Goal: Task Accomplishment & Management: Manage account settings

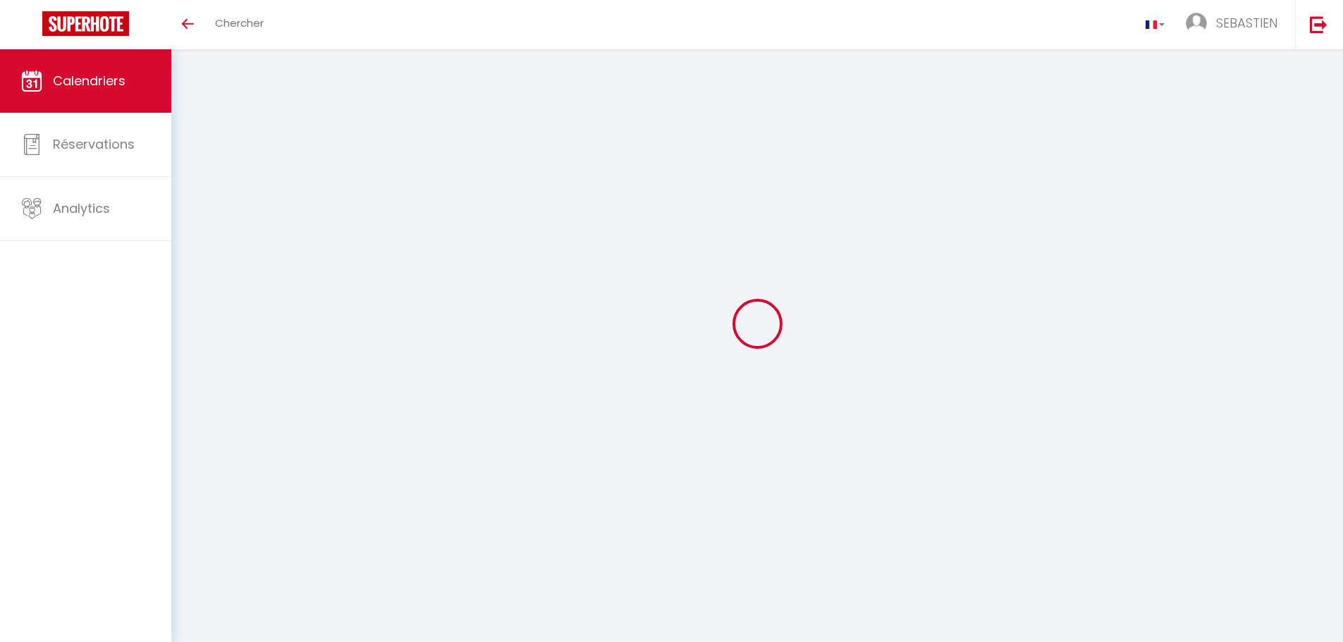
select select
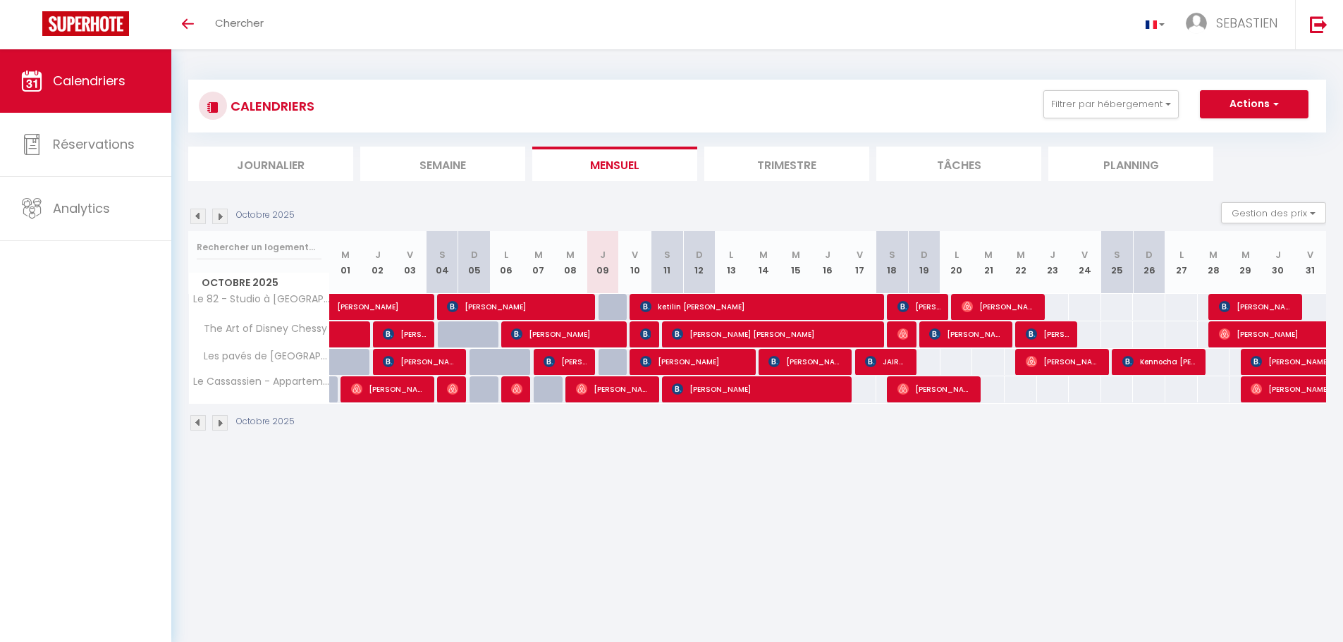
select select
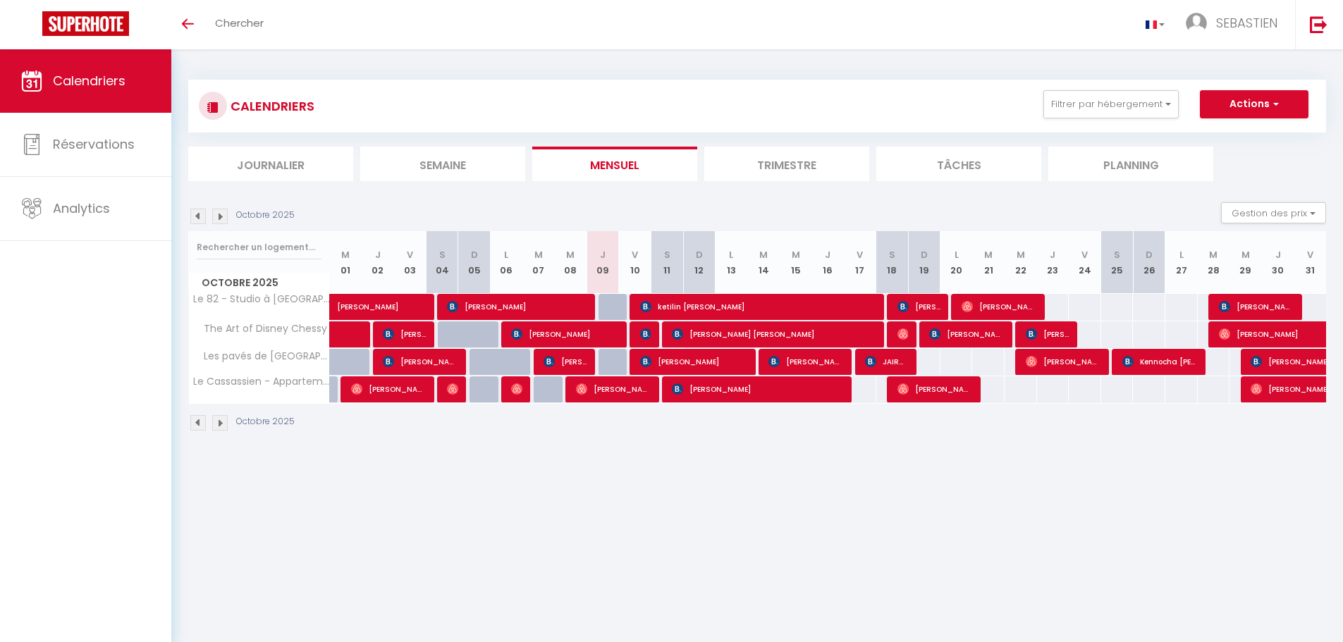
select select
click at [580, 364] on span "[PERSON_NAME]" at bounding box center [564, 361] width 43 height 27
select select "OK"
select select "KO"
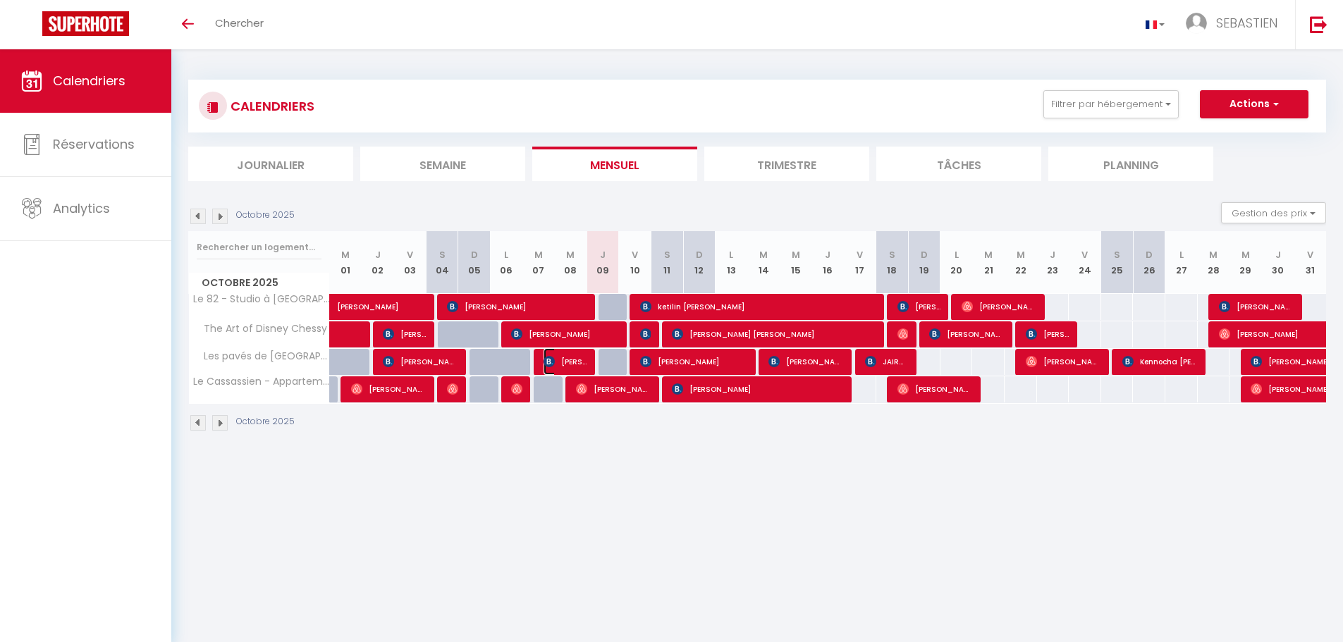
select select "0"
select select "1"
select select
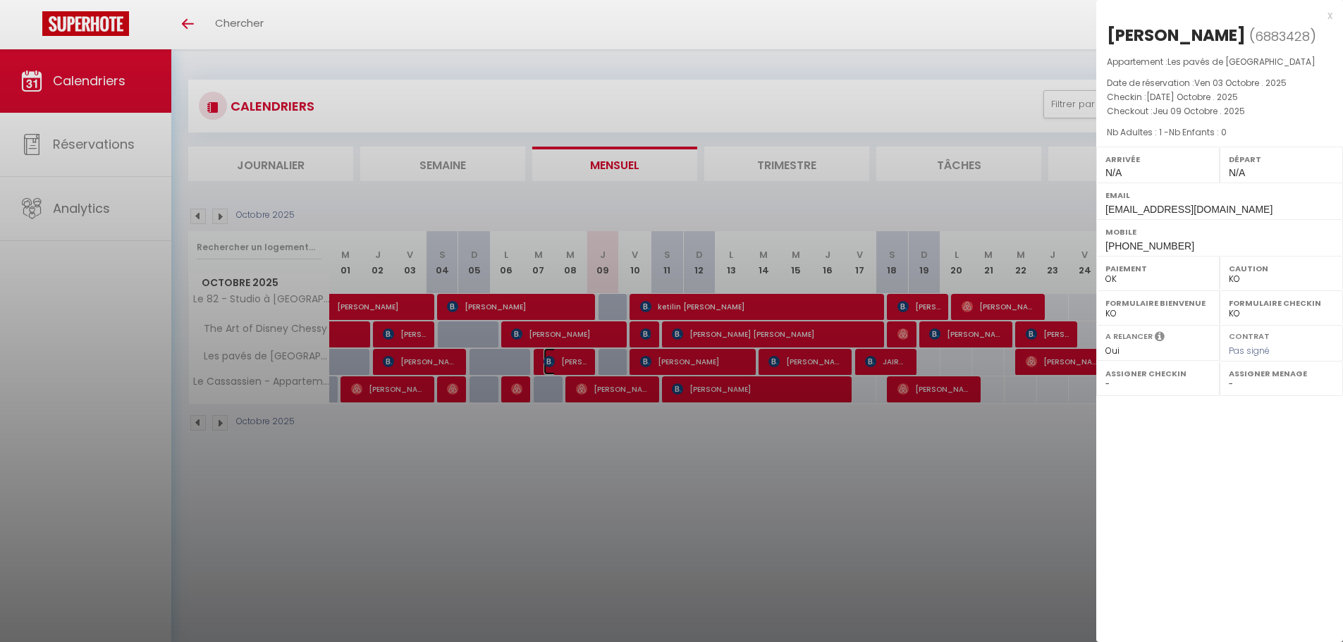
select select "42938"
click at [678, 357] on div at bounding box center [671, 321] width 1343 height 642
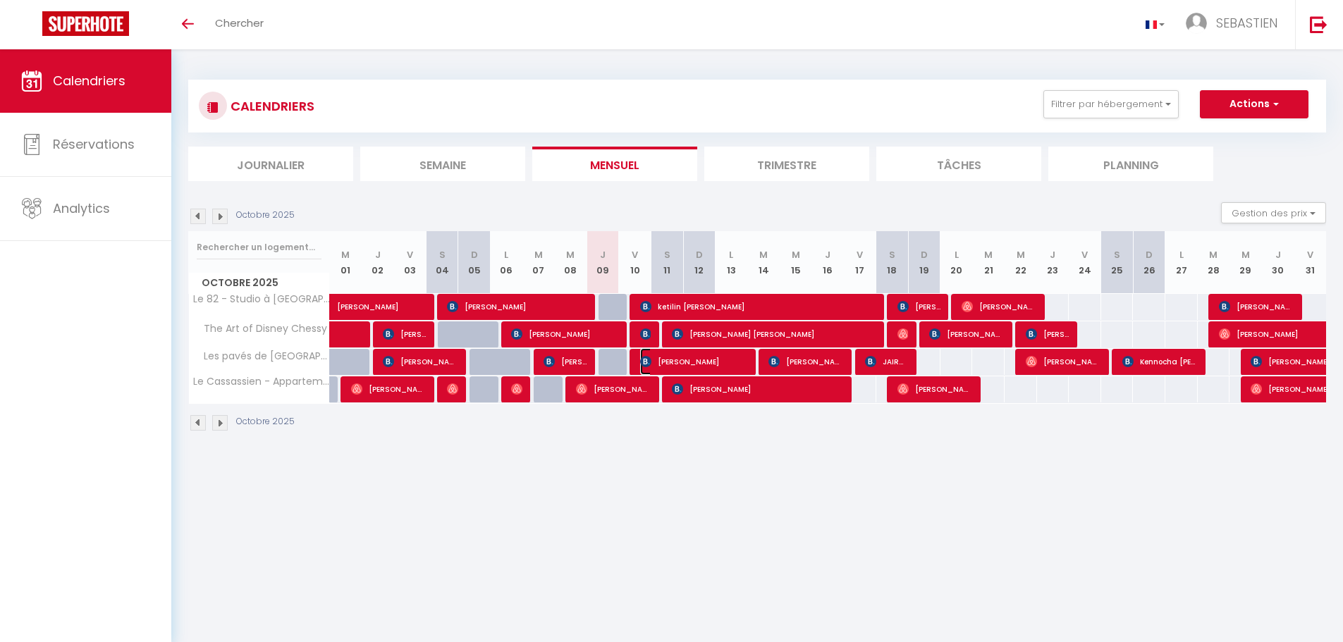
click at [678, 357] on span "[PERSON_NAME]" at bounding box center [694, 361] width 108 height 27
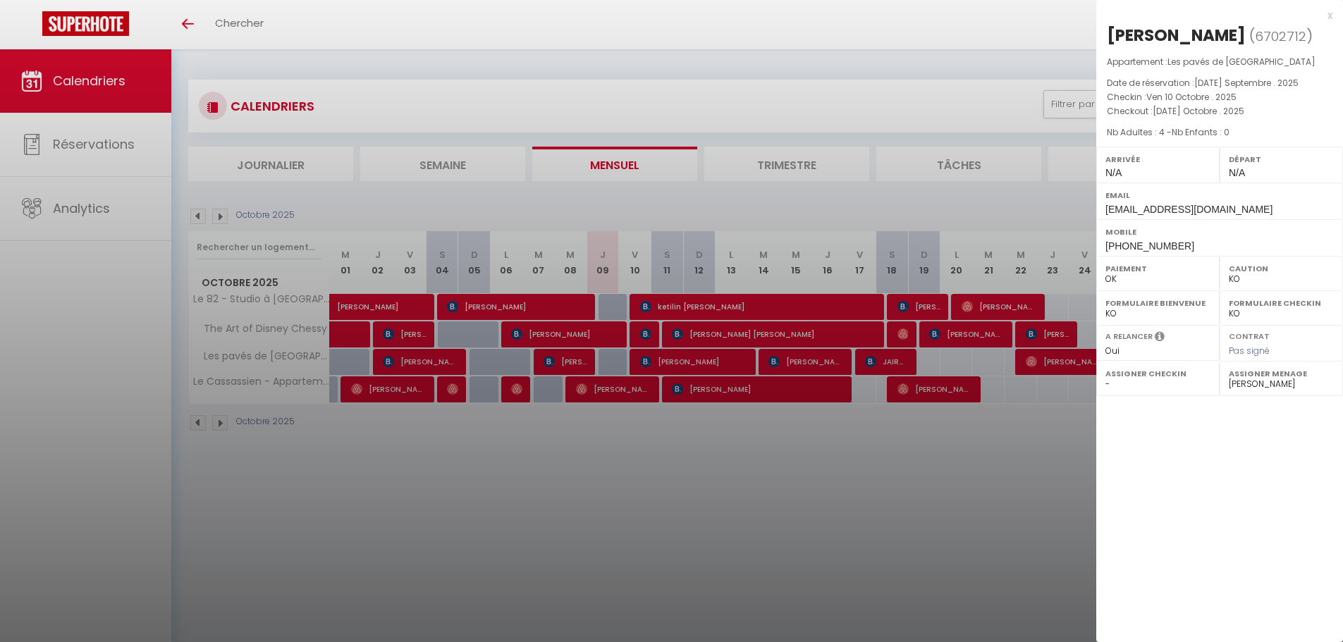
click at [1328, 17] on div "x" at bounding box center [1214, 15] width 236 height 17
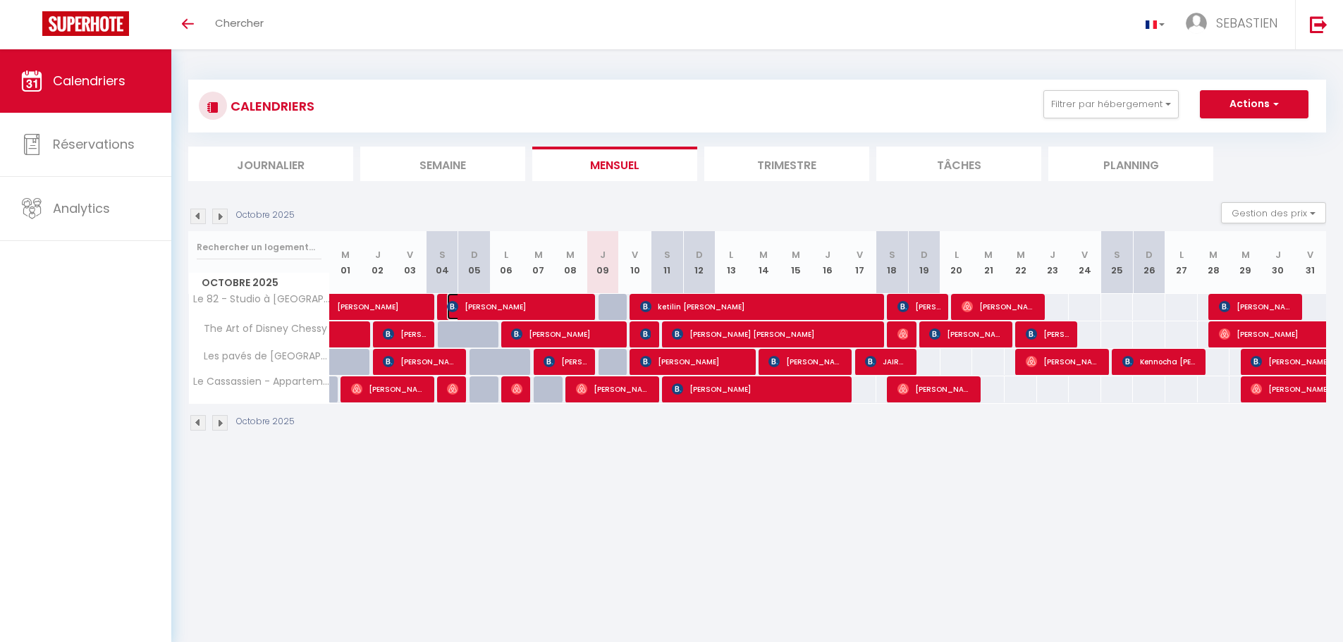
click at [582, 304] on span "[PERSON_NAME]" at bounding box center [517, 306] width 140 height 27
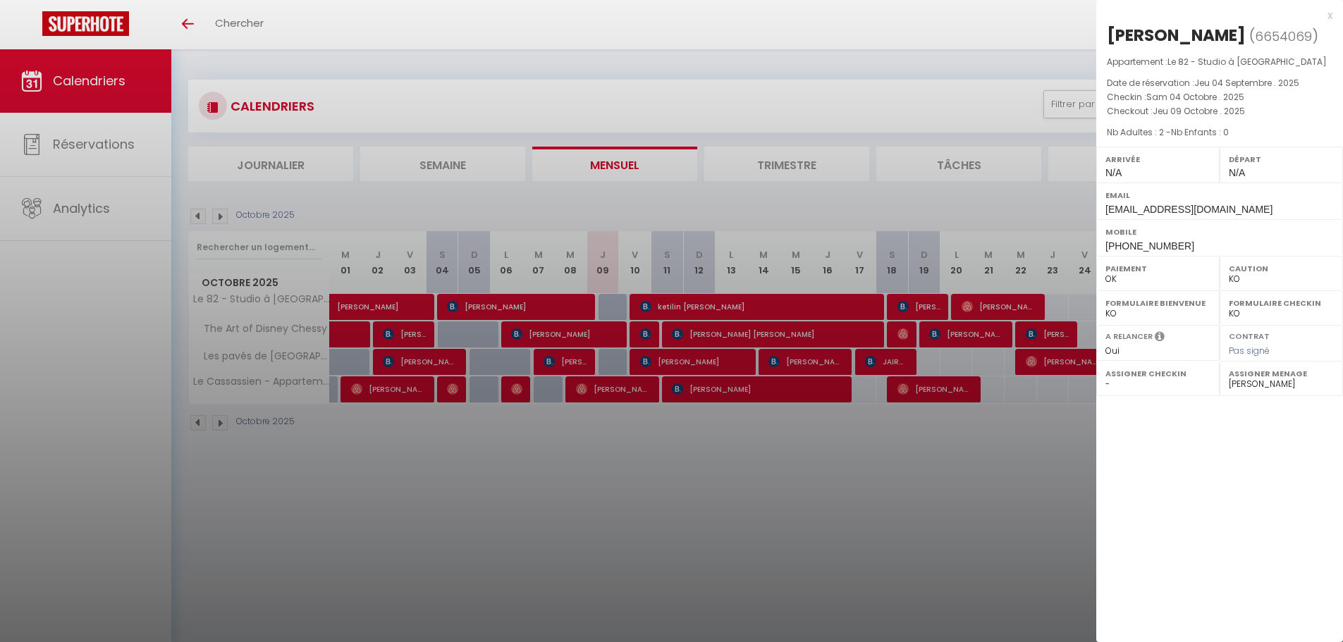
click at [665, 304] on div at bounding box center [671, 321] width 1343 height 642
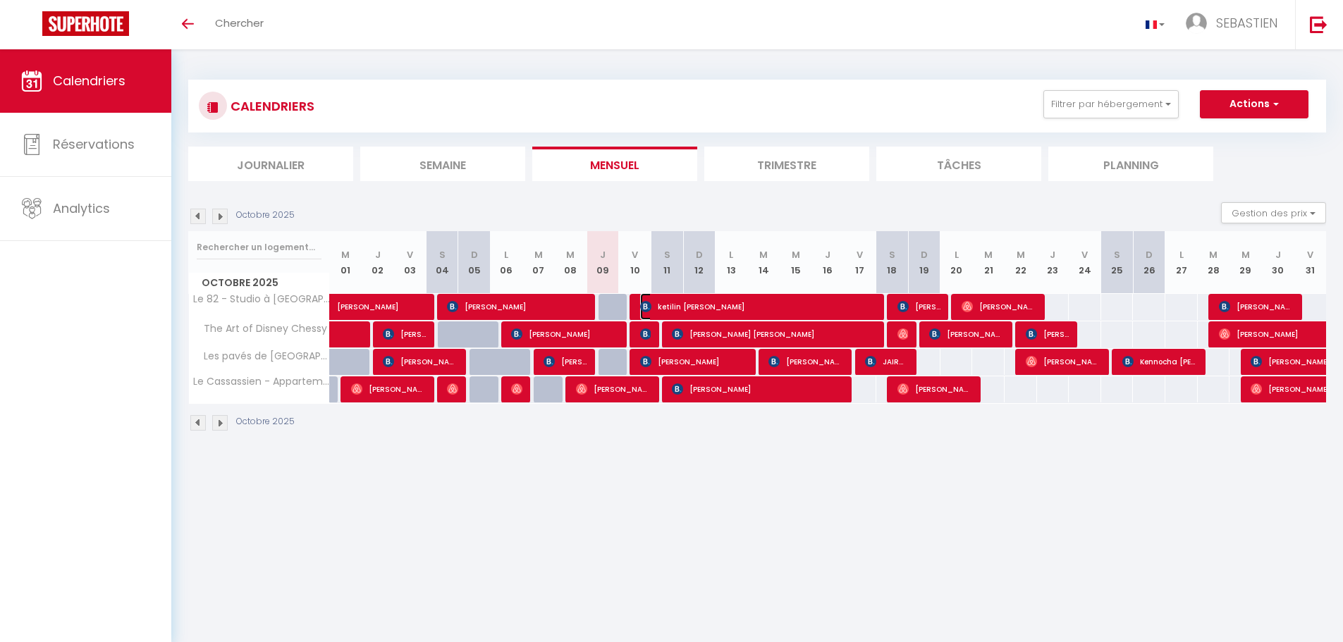
click at [665, 304] on span "ketilin [PERSON_NAME]" at bounding box center [758, 306] width 237 height 27
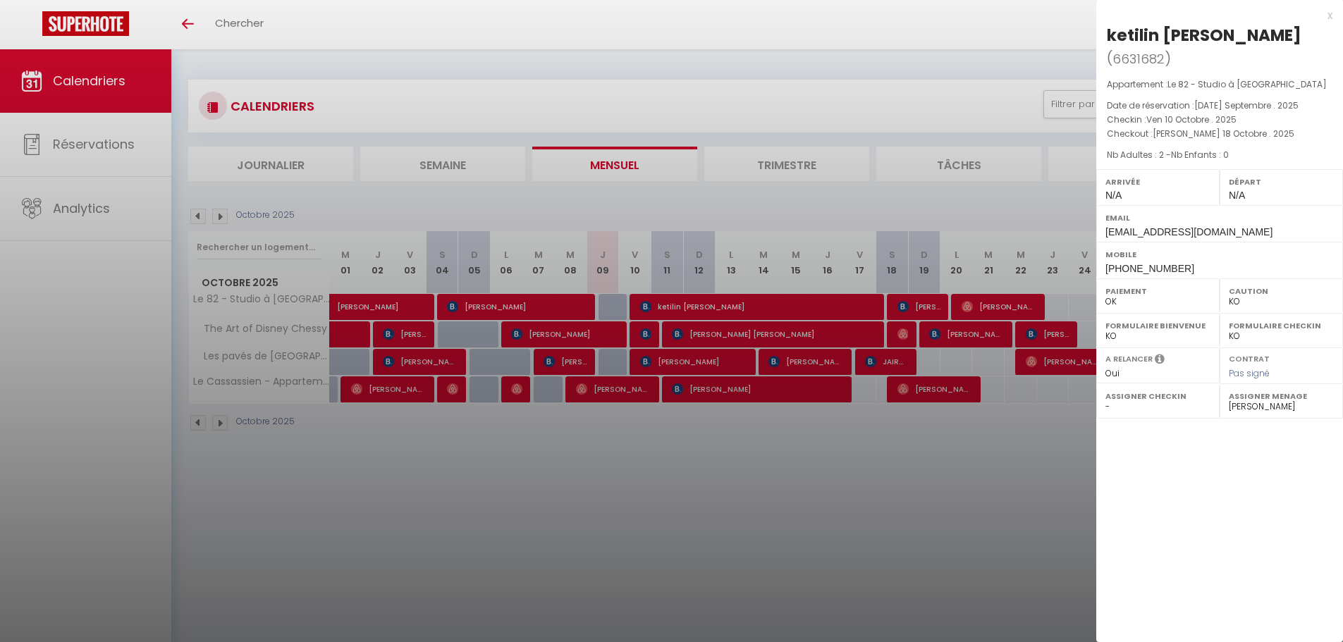
click at [1328, 13] on div "x" at bounding box center [1214, 15] width 236 height 17
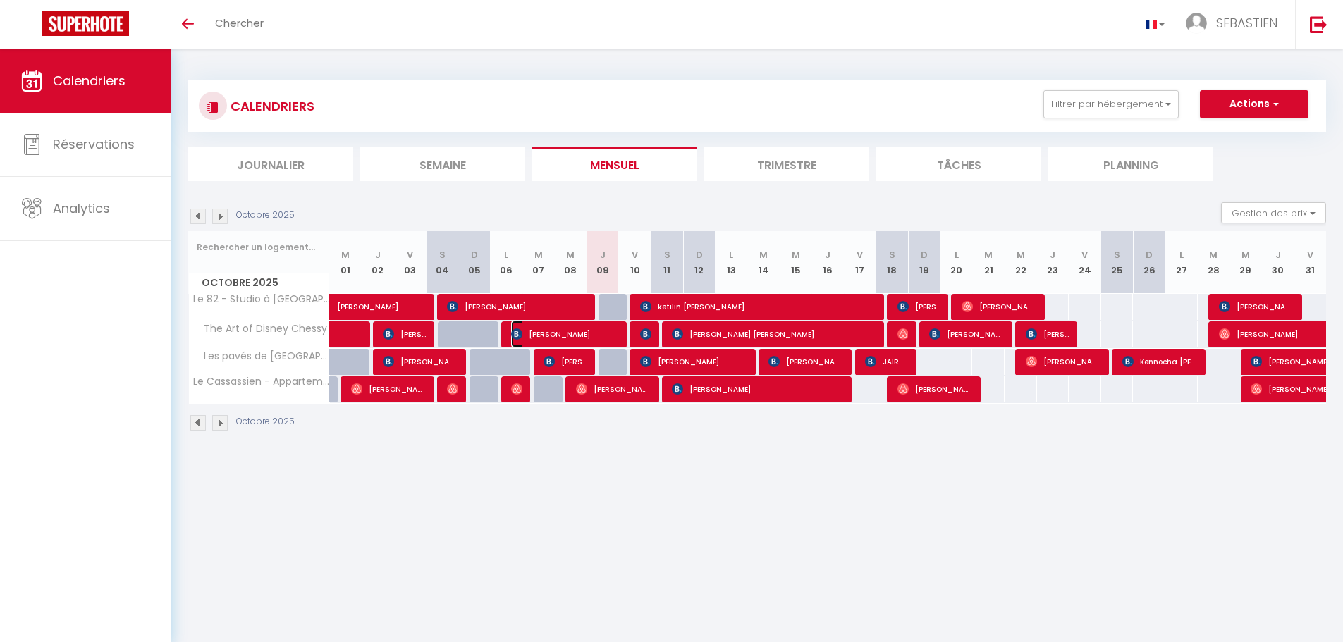
click at [599, 332] on span "[PERSON_NAME]" at bounding box center [565, 334] width 108 height 27
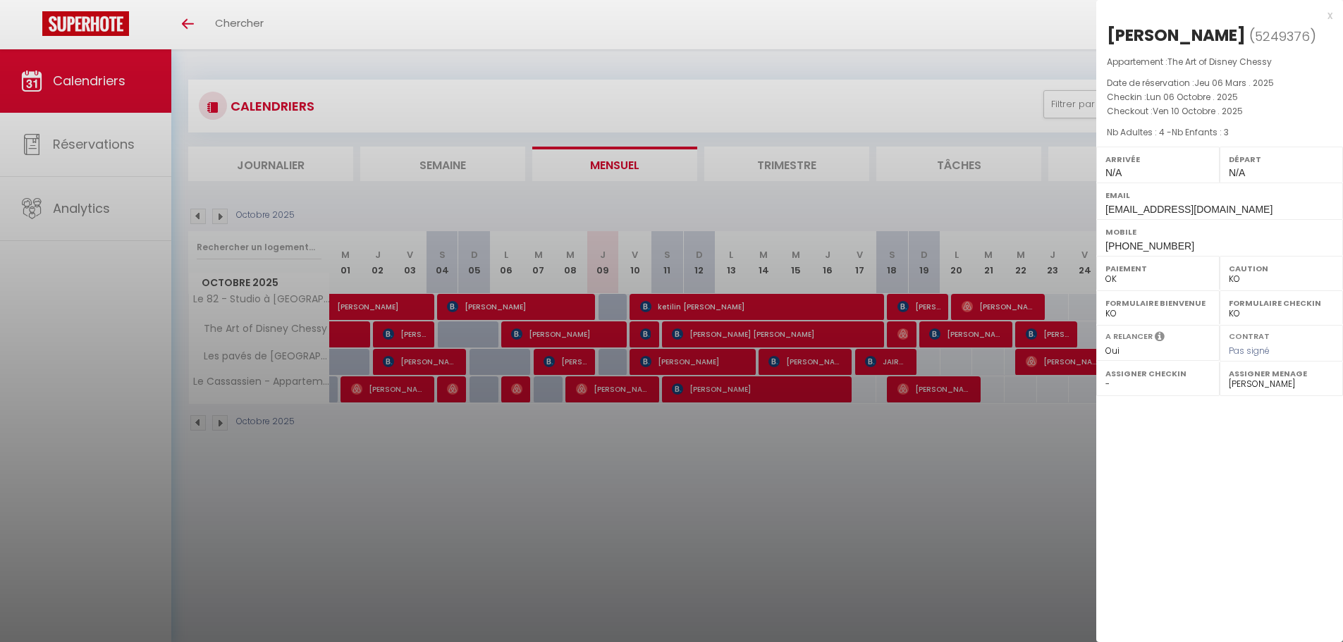
click at [1327, 13] on div "x" at bounding box center [1214, 15] width 236 height 17
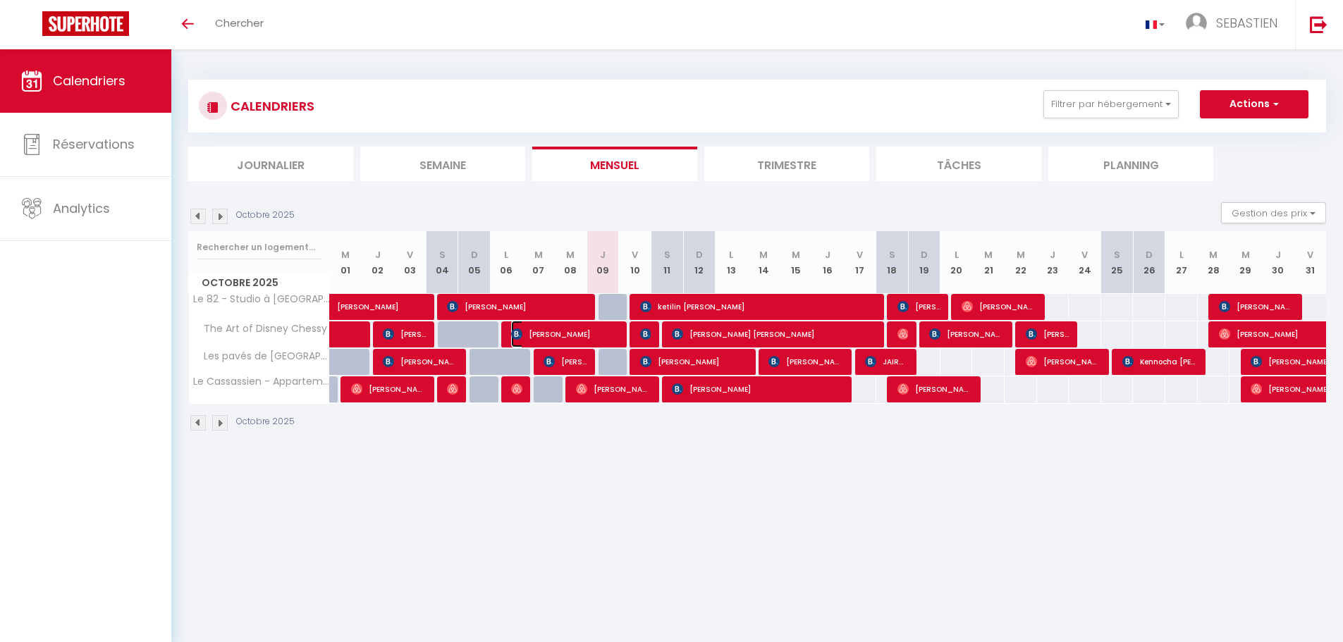
click at [613, 337] on span "[PERSON_NAME]" at bounding box center [565, 334] width 108 height 27
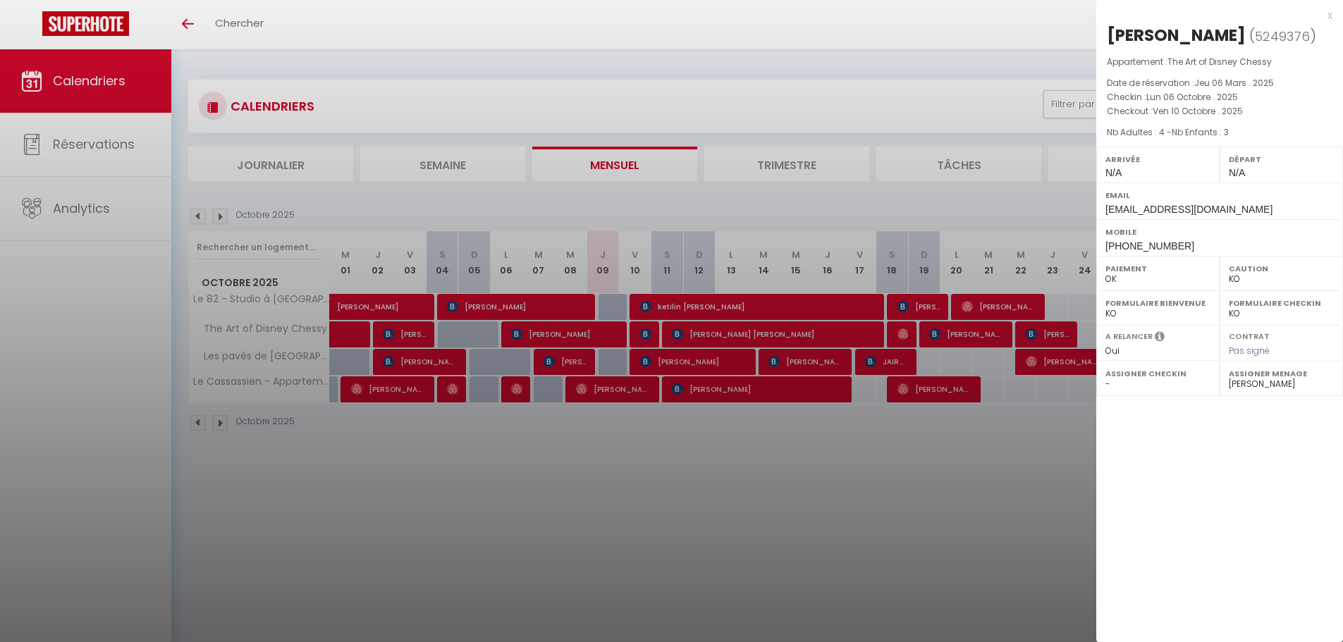
click at [643, 332] on div at bounding box center [671, 321] width 1343 height 642
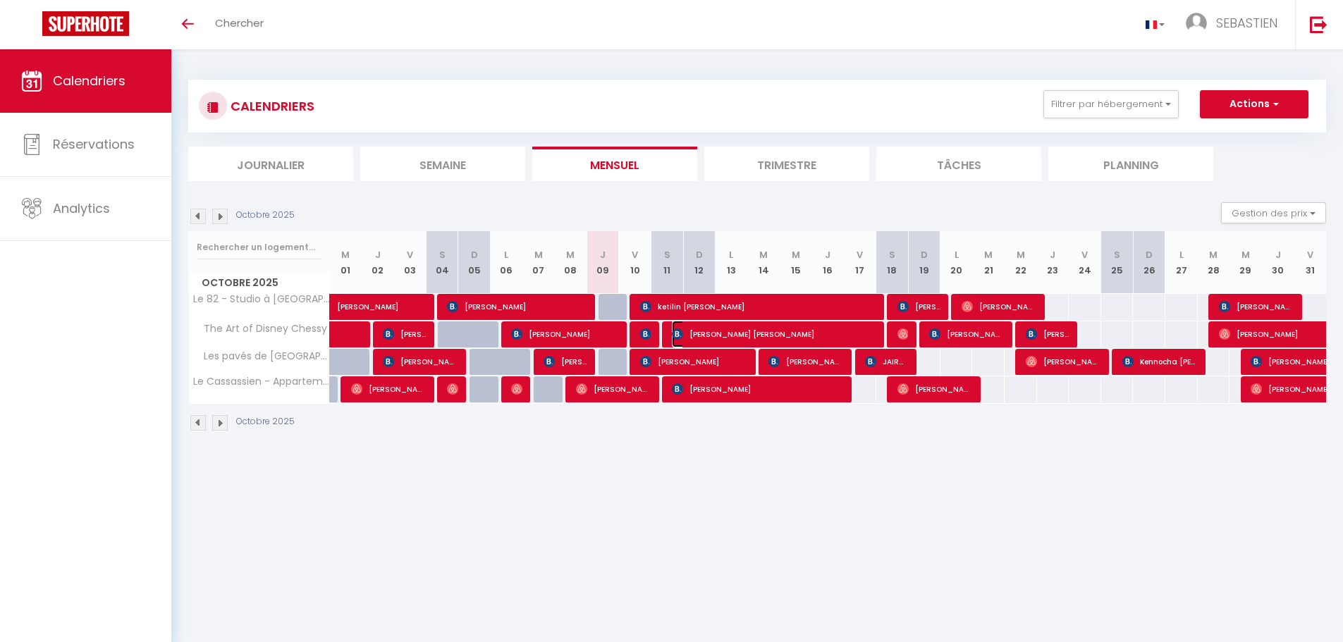
click at [685, 330] on span "[PERSON_NAME] [PERSON_NAME]" at bounding box center [774, 334] width 205 height 27
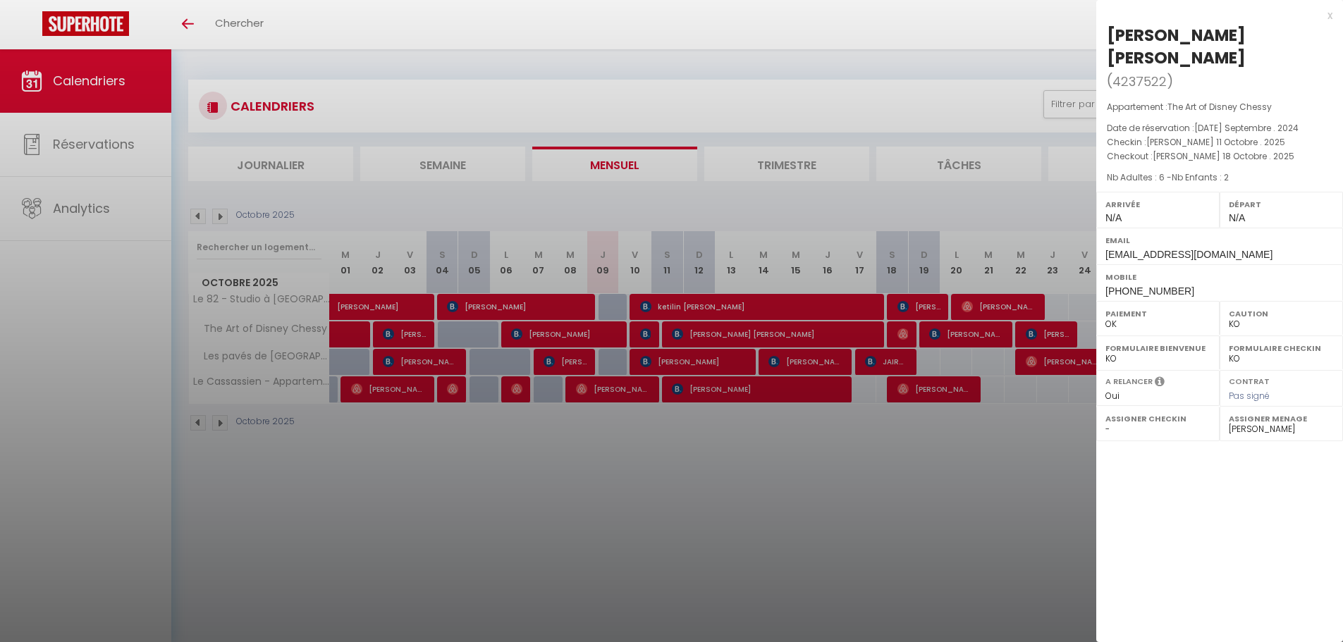
click at [651, 325] on div at bounding box center [671, 321] width 1343 height 642
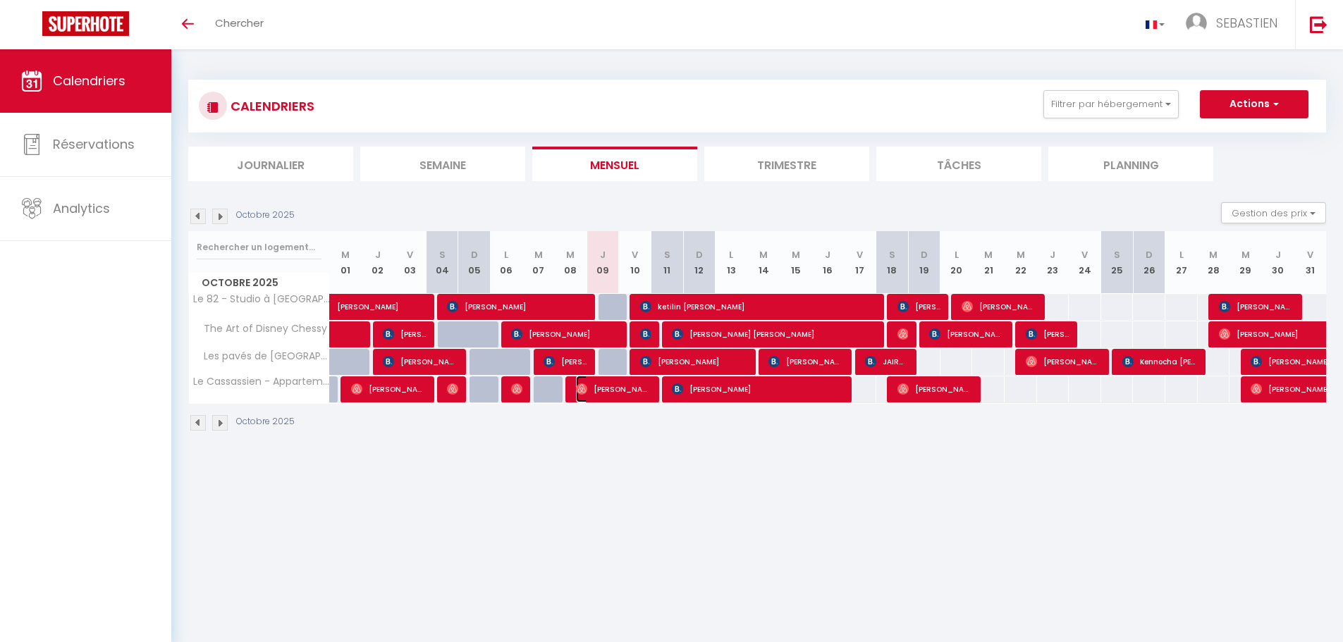
click at [641, 388] on span "[PERSON_NAME]" at bounding box center [613, 389] width 75 height 27
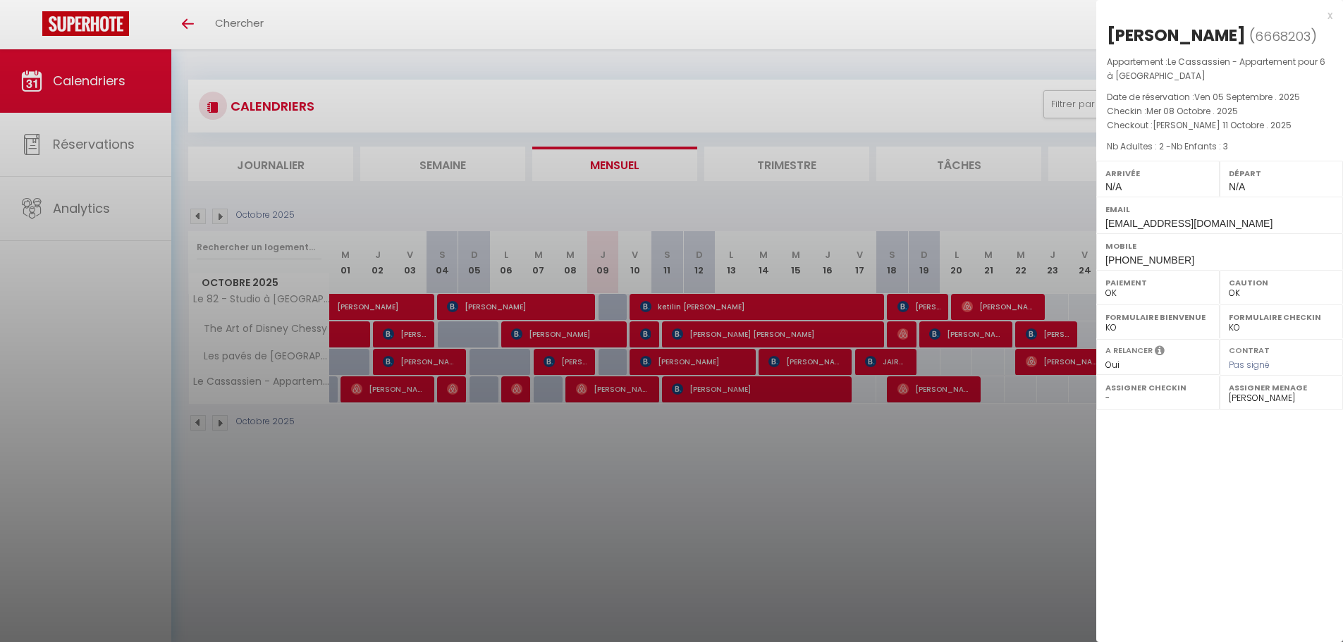
click at [695, 385] on div at bounding box center [671, 321] width 1343 height 642
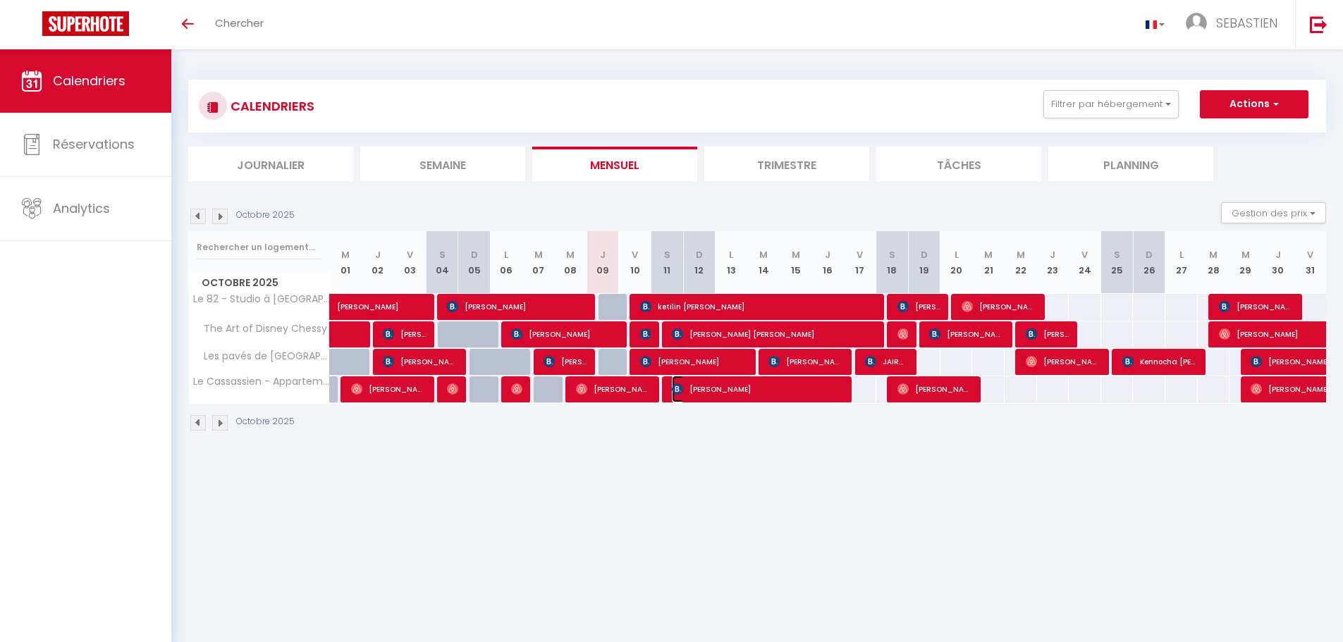
click at [695, 385] on span "[PERSON_NAME]" at bounding box center [758, 389] width 173 height 27
select select "KO"
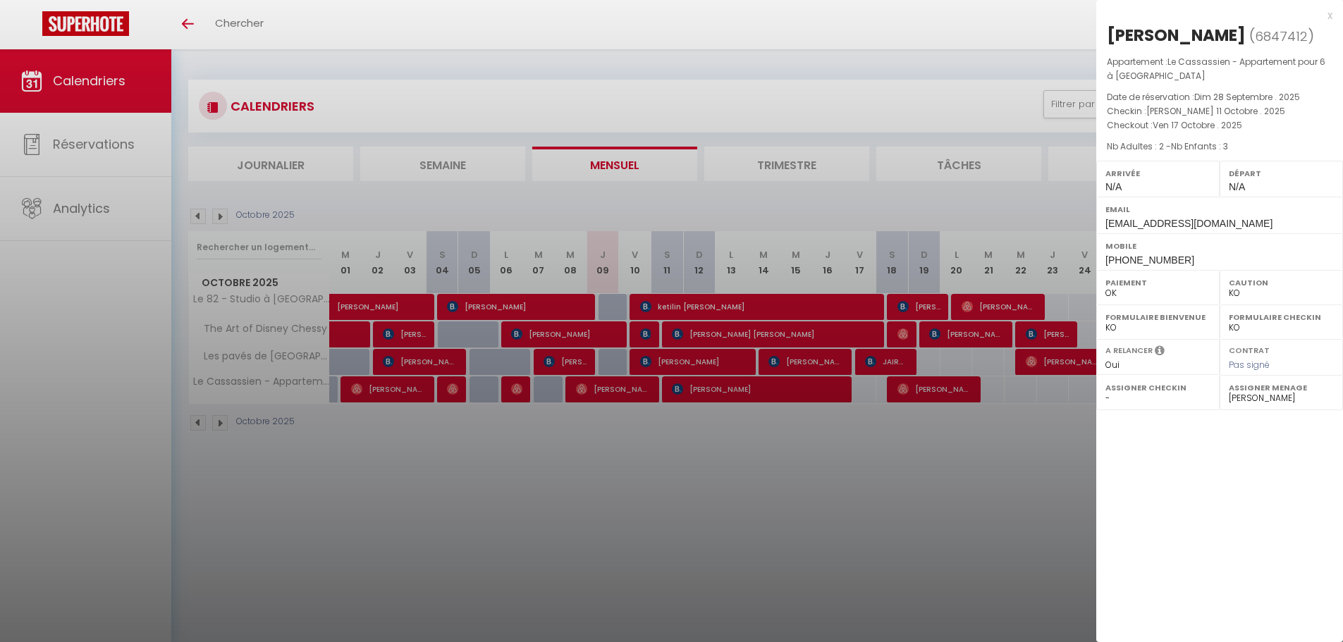
click at [1331, 14] on div "x" at bounding box center [1214, 15] width 236 height 17
